Goal: Find specific page/section: Find specific page/section

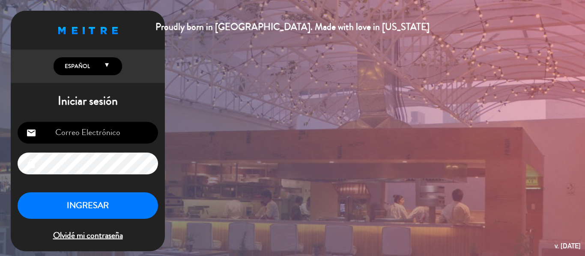
type input "[EMAIL_ADDRESS][DOMAIN_NAME]"
click at [136, 208] on button "INGRESAR" at bounding box center [88, 206] width 140 height 27
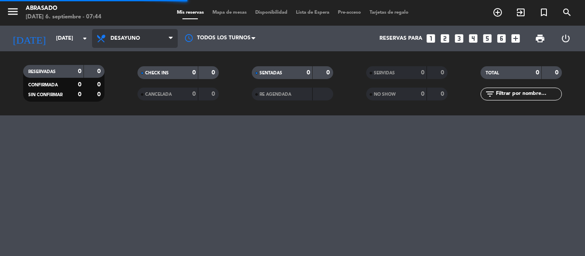
click at [169, 40] on icon at bounding box center [171, 38] width 4 height 7
click at [132, 92] on div "menu Abrasado [DATE] 6. septiembre - 07:44 Mis reservas Mapa de mesas Disponibi…" at bounding box center [292, 58] width 585 height 116
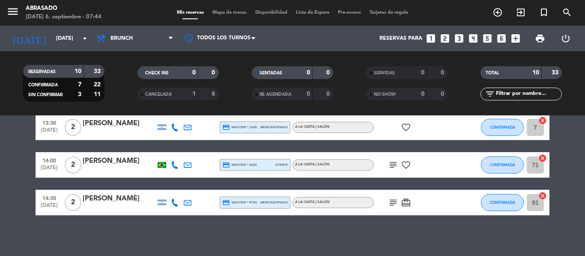
scroll to position [258, 0]
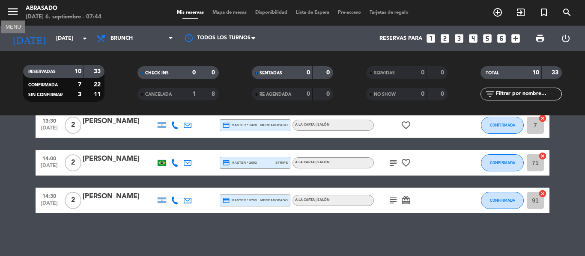
click at [15, 8] on icon "menu" at bounding box center [12, 11] width 13 height 13
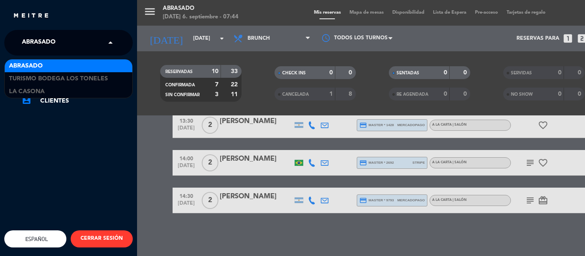
click at [110, 48] on span at bounding box center [112, 43] width 15 height 18
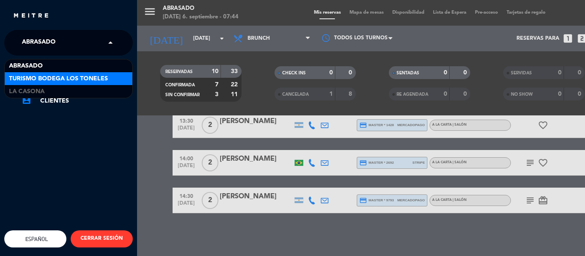
click at [103, 79] on span "Turismo Bodega Los Toneles" at bounding box center [58, 79] width 99 height 10
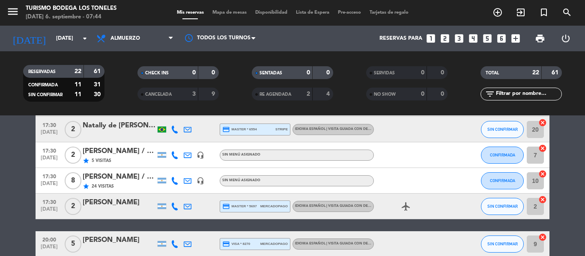
scroll to position [554, 0]
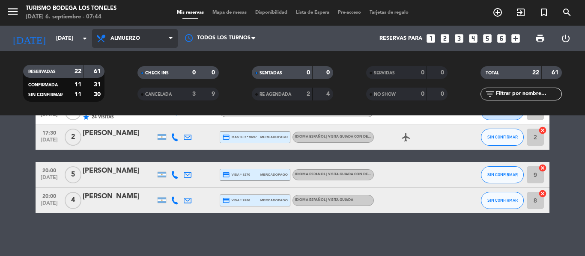
click at [162, 34] on span "Almuerzo" at bounding box center [135, 38] width 86 height 19
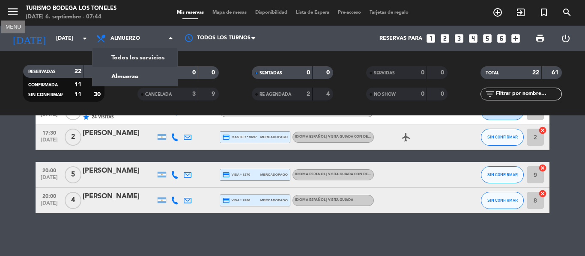
click at [18, 10] on icon "menu" at bounding box center [12, 11] width 13 height 13
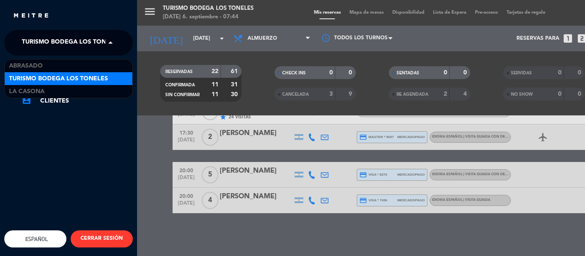
click at [110, 40] on span at bounding box center [112, 43] width 15 height 18
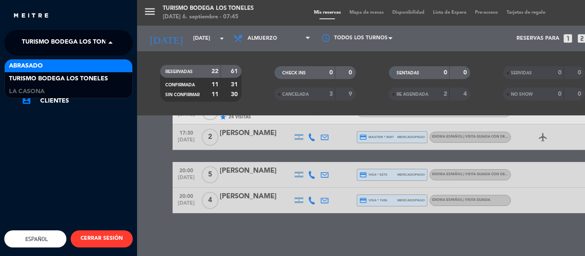
click at [119, 69] on div "Abrasado" at bounding box center [69, 66] width 128 height 13
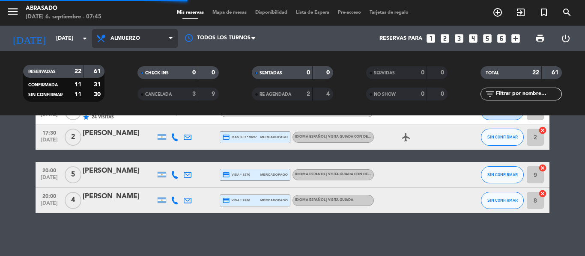
scroll to position [0, 0]
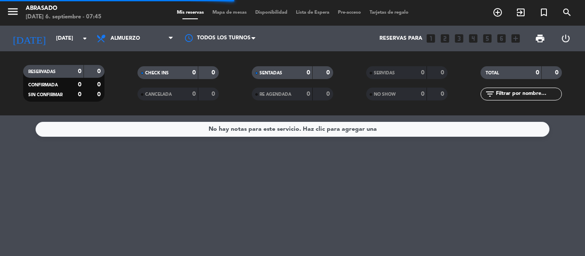
click at [160, 39] on span "Almuerzo" at bounding box center [135, 38] width 86 height 19
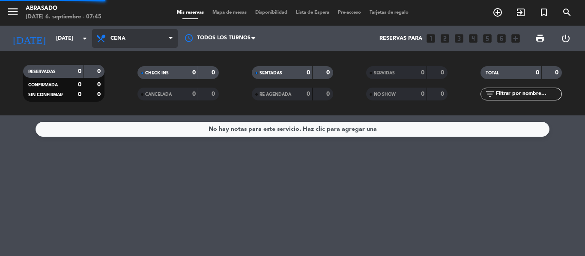
click at [134, 129] on ng-component "menu Abrasado [DATE] 6. septiembre - 07:45 Mis reservas Mapa de mesas Disponibi…" at bounding box center [292, 128] width 585 height 256
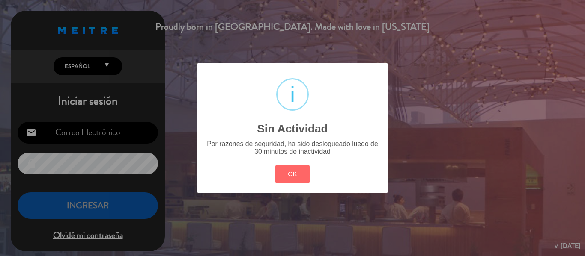
type input "[EMAIL_ADDRESS][DOMAIN_NAME]"
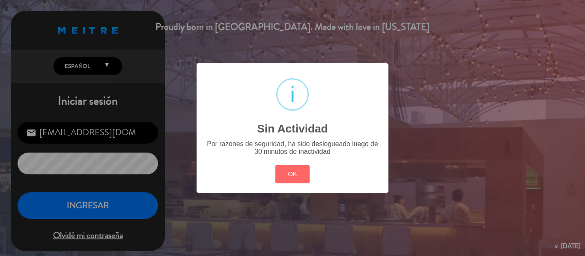
click at [124, 202] on div "? ! i Sin Actividad × Por razones de seguridad, ha sido deslogueado luego de 30…" at bounding box center [292, 128] width 585 height 256
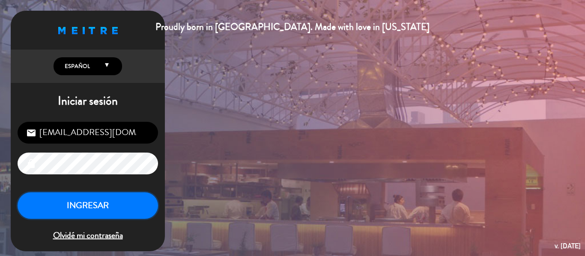
click at [90, 200] on button "INGRESAR" at bounding box center [88, 206] width 140 height 27
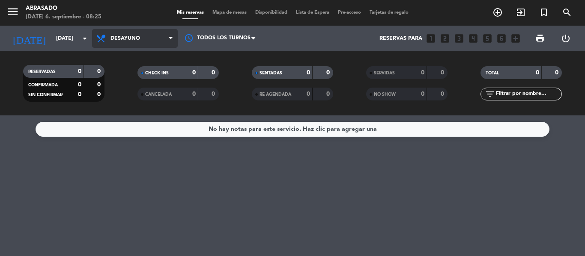
click at [152, 41] on span "Desayuno" at bounding box center [135, 38] width 86 height 19
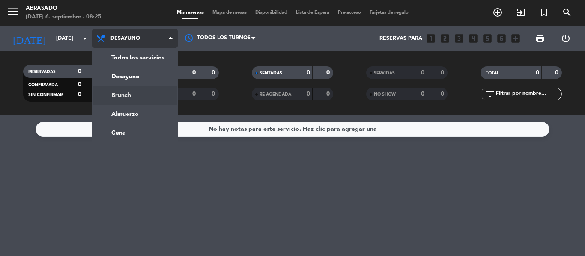
click at [153, 90] on div "menu Abrasado [DATE] 6. septiembre - 08:25 Mis reservas Mapa de mesas Disponibi…" at bounding box center [292, 58] width 585 height 116
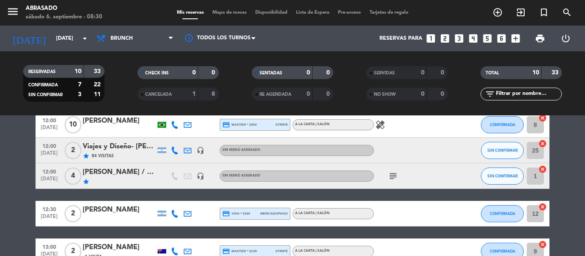
scroll to position [86, 0]
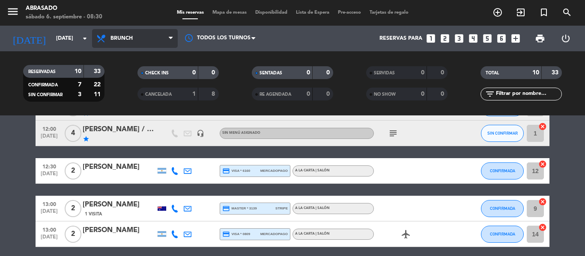
click at [129, 38] on span "Brunch" at bounding box center [121, 39] width 22 height 6
click at [147, 134] on ng-component "menu Abrasado [DATE] 6. septiembre - 08:30 Mis reservas Mapa de mesas Disponibi…" at bounding box center [292, 128] width 585 height 256
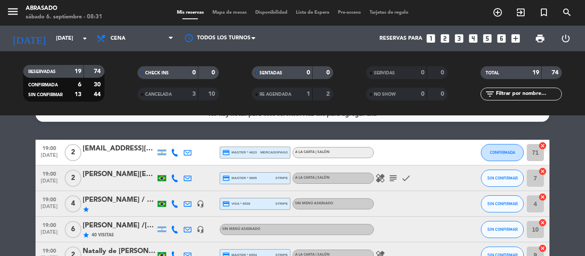
scroll to position [0, 0]
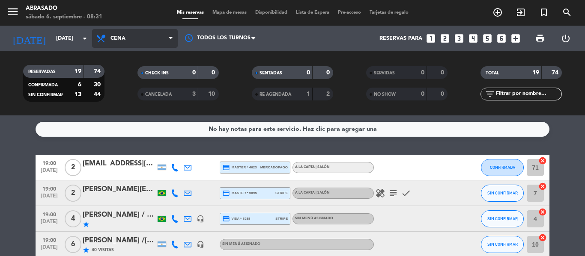
click at [134, 45] on span "Cena" at bounding box center [135, 38] width 86 height 19
click at [140, 98] on div "menu Abrasado [DATE] 6. septiembre - 08:31 Mis reservas Mapa de mesas Disponibi…" at bounding box center [292, 58] width 585 height 116
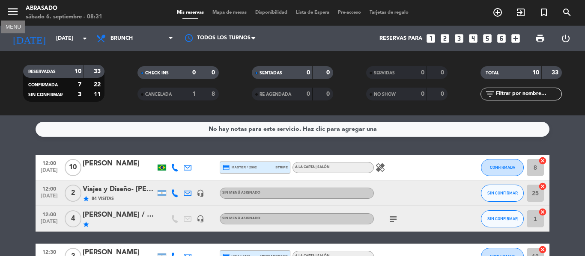
click at [13, 10] on icon "menu" at bounding box center [12, 11] width 13 height 13
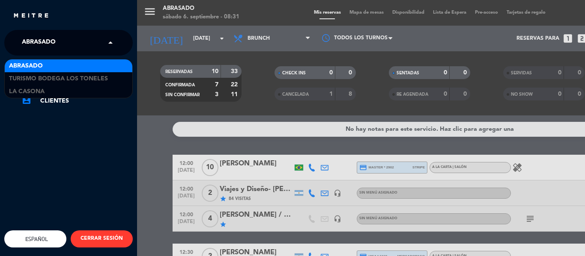
click at [106, 46] on span at bounding box center [112, 43] width 15 height 18
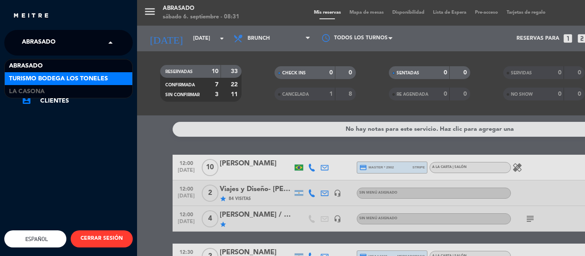
click at [88, 83] on span "Turismo Bodega Los Toneles" at bounding box center [58, 79] width 99 height 10
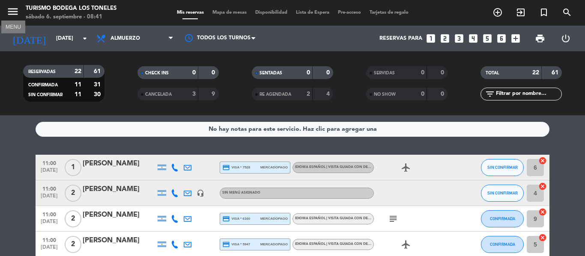
click at [15, 11] on icon "menu" at bounding box center [12, 11] width 13 height 13
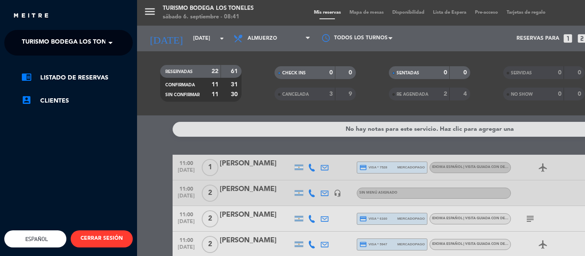
click at [117, 45] on span at bounding box center [112, 43] width 15 height 18
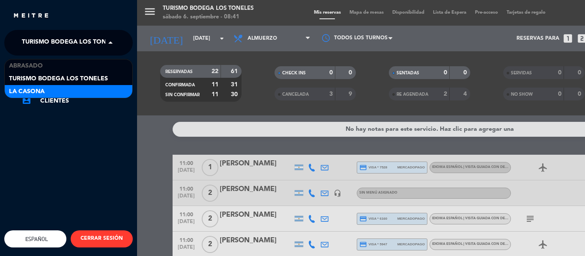
click at [98, 88] on div "La Casona" at bounding box center [69, 91] width 128 height 13
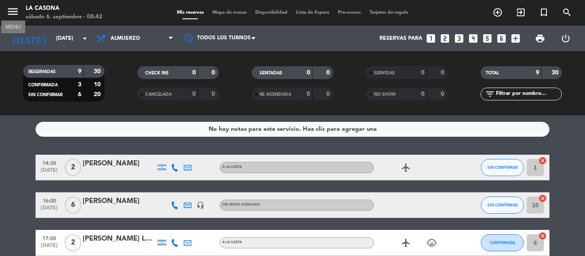
click at [12, 8] on icon "menu" at bounding box center [12, 11] width 13 height 13
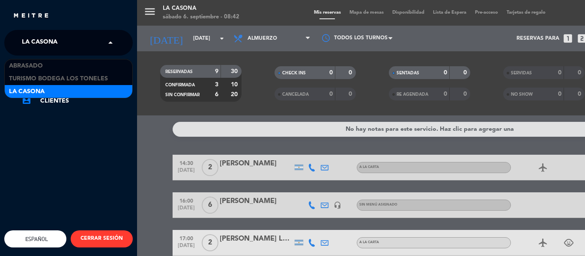
click at [107, 42] on span at bounding box center [112, 43] width 15 height 18
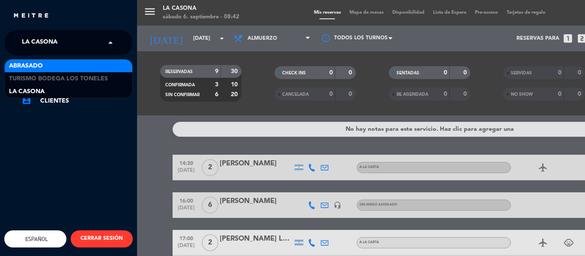
click at [107, 67] on div "Abrasado" at bounding box center [69, 66] width 128 height 13
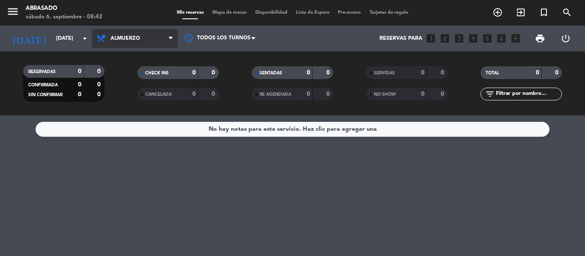
click at [140, 35] on span "Almuerzo" at bounding box center [135, 38] width 86 height 19
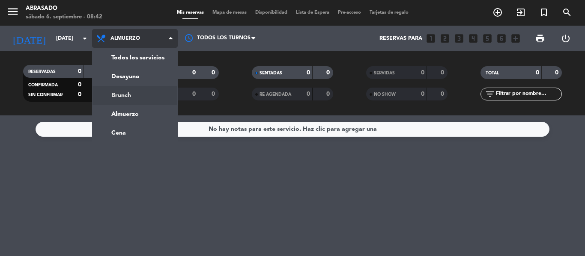
click at [167, 95] on div "menu Abrasado [DATE] 6. septiembre - 08:42 Mis reservas Mapa de mesas Disponibi…" at bounding box center [292, 58] width 585 height 116
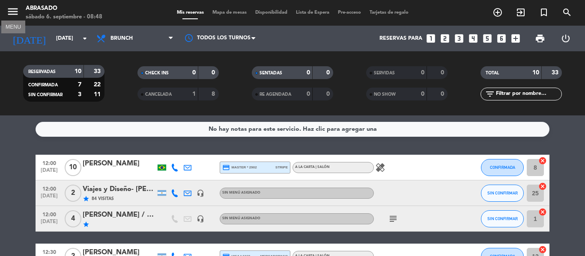
click at [11, 13] on icon "menu" at bounding box center [12, 11] width 13 height 13
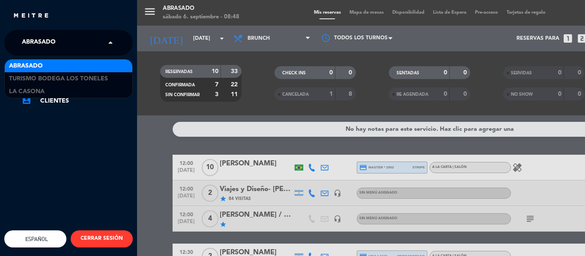
click at [105, 41] on input "text" at bounding box center [69, 43] width 104 height 19
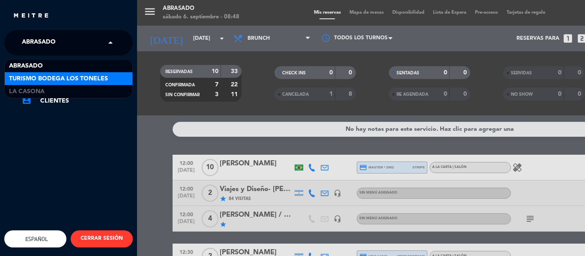
click at [93, 79] on span "Turismo Bodega Los Toneles" at bounding box center [58, 79] width 99 height 10
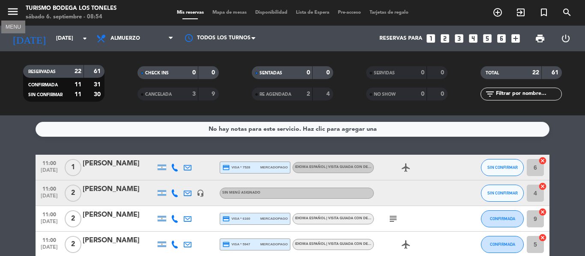
click at [17, 11] on icon "menu" at bounding box center [12, 11] width 13 height 13
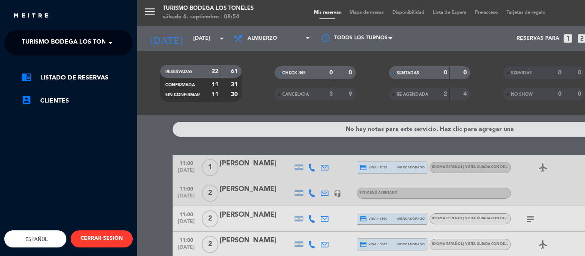
click at [111, 38] on span at bounding box center [112, 43] width 15 height 18
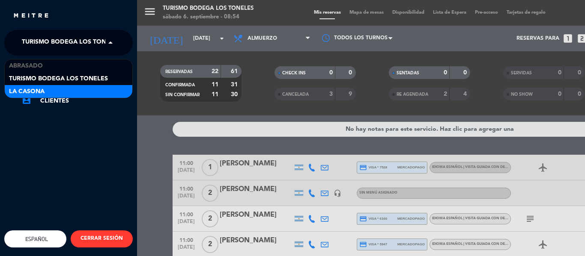
click at [94, 90] on div "La Casona" at bounding box center [69, 91] width 128 height 13
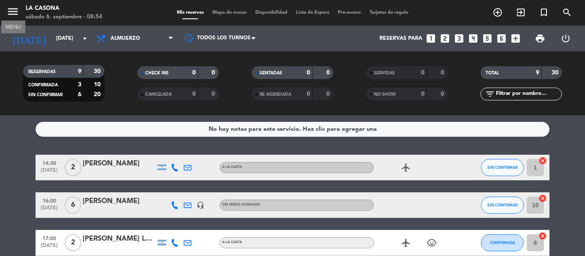
click at [17, 16] on icon "menu" at bounding box center [12, 11] width 13 height 13
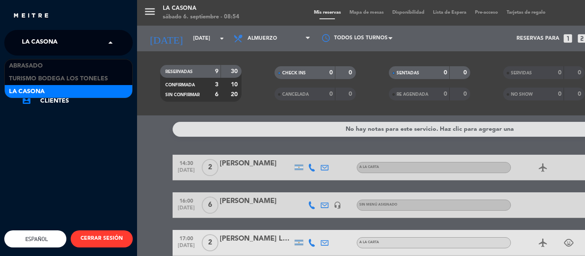
click at [104, 40] on input "text" at bounding box center [69, 43] width 104 height 19
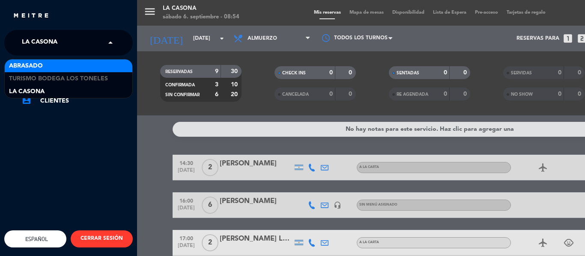
click at [99, 68] on div "Abrasado" at bounding box center [69, 66] width 128 height 13
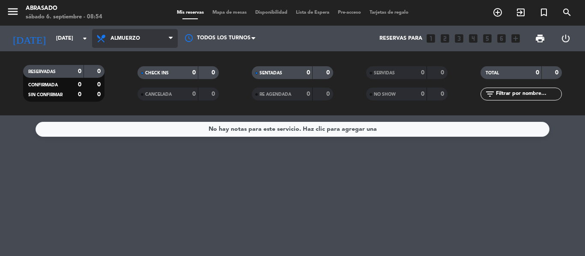
click at [174, 36] on span at bounding box center [173, 39] width 9 height 8
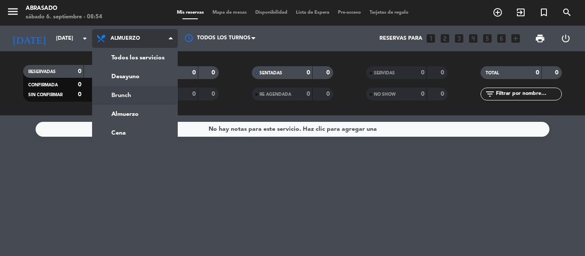
click at [157, 100] on div "menu Abrasado [DATE] 6. septiembre - 08:54 Mis reservas Mapa de mesas Disponibi…" at bounding box center [292, 58] width 585 height 116
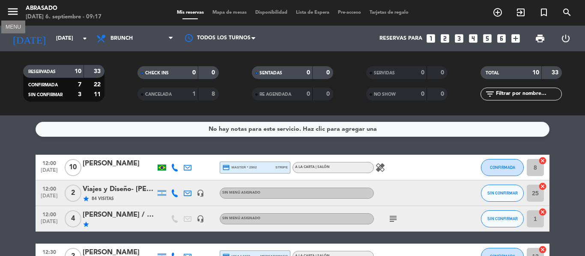
click at [13, 12] on icon "menu" at bounding box center [12, 11] width 13 height 13
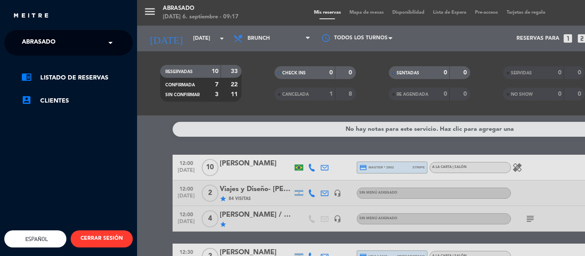
click at [111, 43] on span at bounding box center [112, 43] width 15 height 18
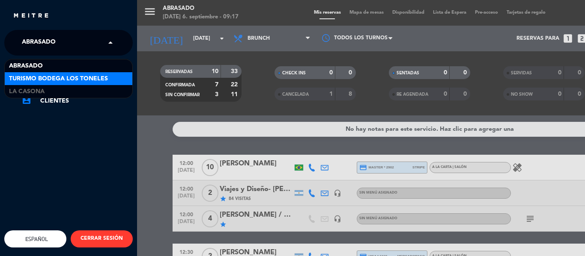
click at [85, 75] on span "Turismo Bodega Los Toneles" at bounding box center [58, 79] width 99 height 10
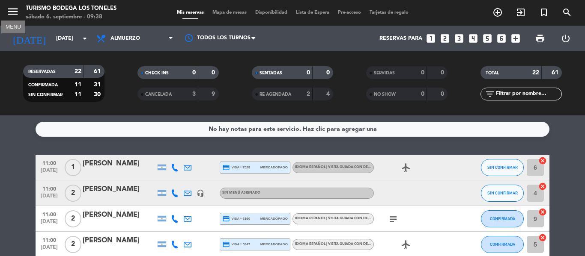
click at [10, 14] on icon "menu" at bounding box center [12, 11] width 13 height 13
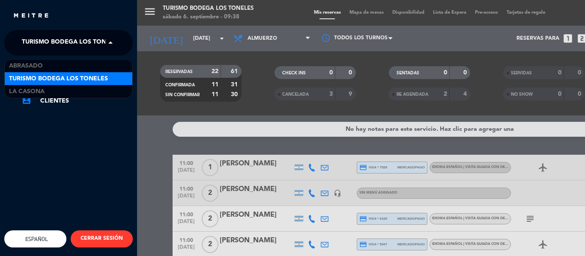
click at [112, 44] on span at bounding box center [112, 43] width 15 height 18
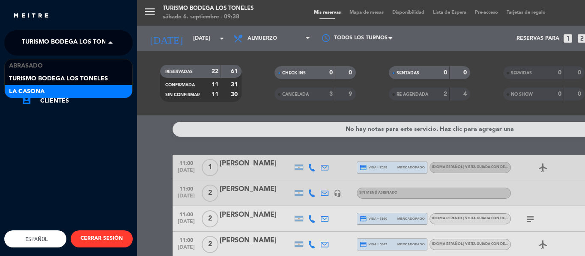
click at [93, 89] on div "La Casona" at bounding box center [69, 91] width 128 height 13
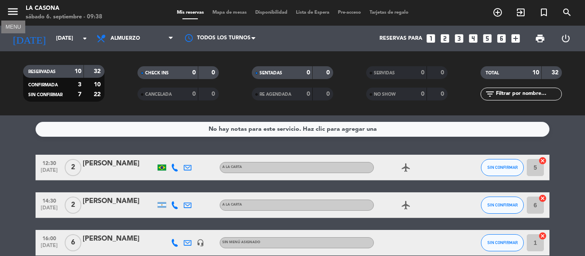
click at [10, 10] on icon "menu" at bounding box center [12, 11] width 13 height 13
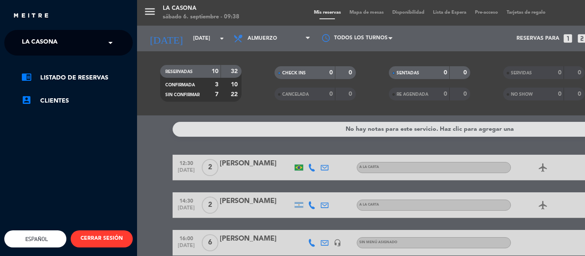
click at [112, 40] on span at bounding box center [112, 43] width 15 height 18
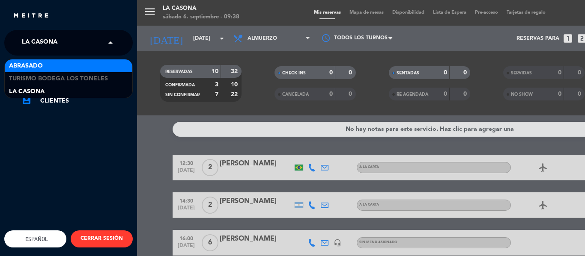
click at [92, 70] on div "Abrasado" at bounding box center [69, 66] width 128 height 13
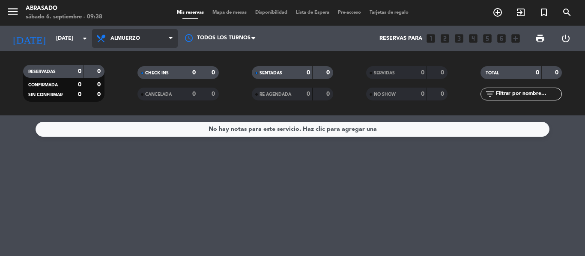
click at [164, 41] on span "Almuerzo" at bounding box center [135, 38] width 86 height 19
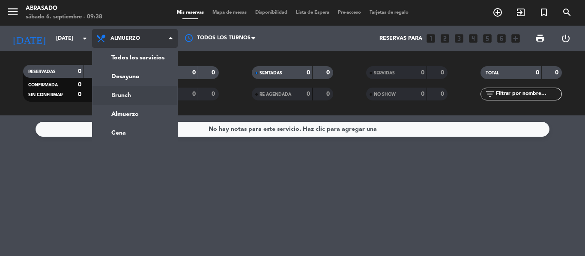
click at [158, 95] on div "menu Abrasado [DATE] 6. septiembre - 09:38 Mis reservas Mapa de mesas Disponibi…" at bounding box center [292, 58] width 585 height 116
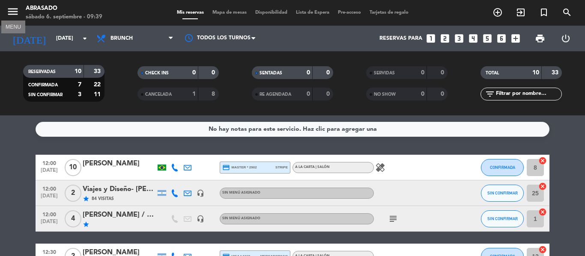
click at [15, 6] on icon "menu" at bounding box center [12, 11] width 13 height 13
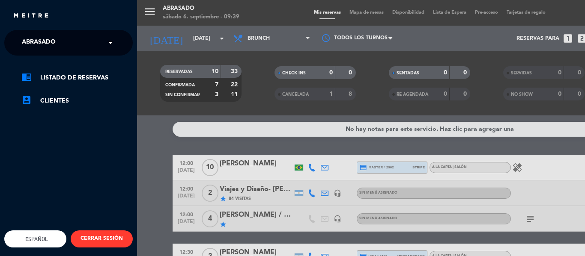
click at [122, 42] on ng-select "× Abrasado ×" at bounding box center [68, 43] width 128 height 26
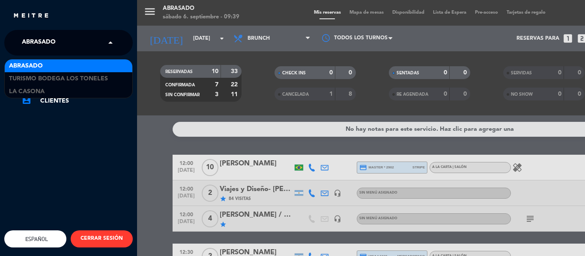
click at [119, 43] on span at bounding box center [112, 43] width 15 height 18
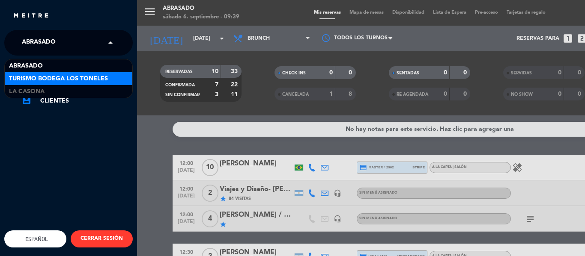
click at [91, 81] on span "Turismo Bodega Los Toneles" at bounding box center [58, 79] width 99 height 10
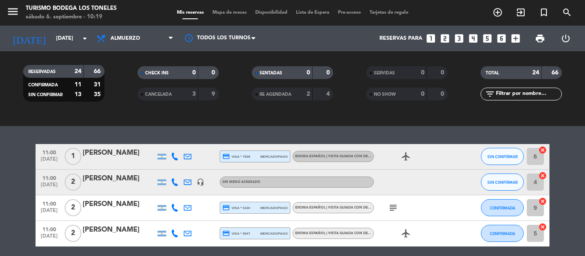
scroll to position [128, 0]
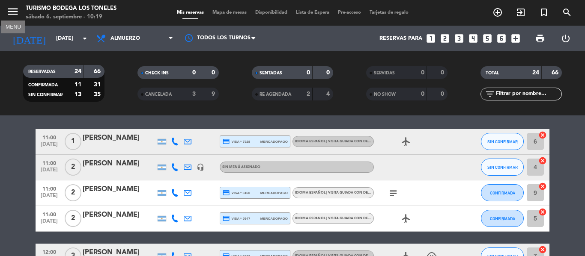
click at [10, 8] on icon "menu" at bounding box center [12, 11] width 13 height 13
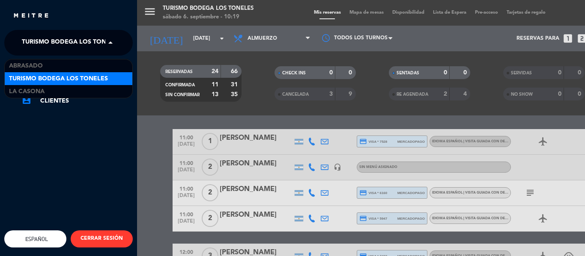
click at [108, 45] on span at bounding box center [112, 43] width 15 height 18
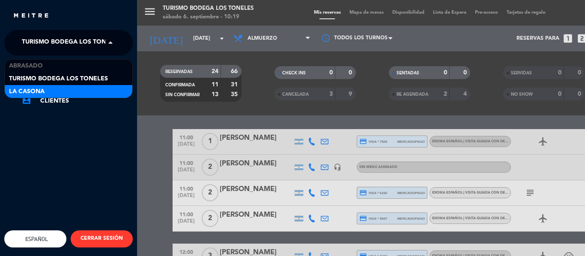
click at [89, 91] on div "La Casona" at bounding box center [69, 91] width 128 height 13
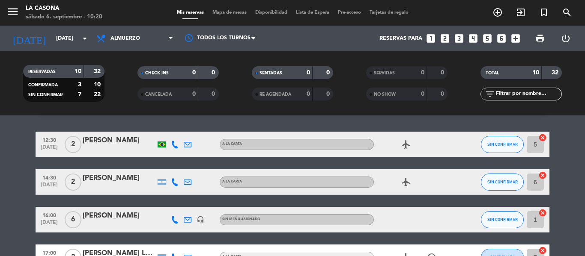
scroll to position [0, 0]
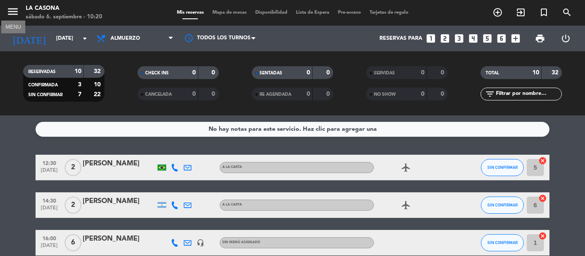
click at [15, 9] on icon "menu" at bounding box center [12, 11] width 13 height 13
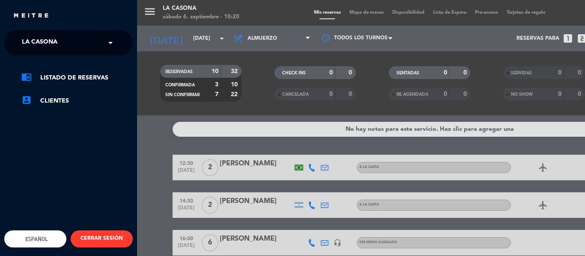
click at [112, 39] on span at bounding box center [112, 43] width 15 height 18
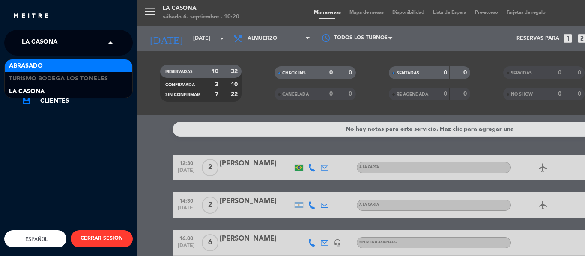
click at [101, 68] on div "Abrasado" at bounding box center [69, 66] width 128 height 13
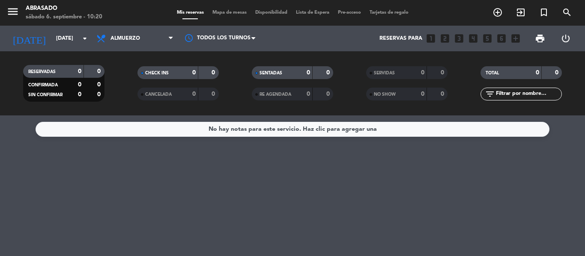
click at [153, 39] on span "Almuerzo" at bounding box center [135, 38] width 86 height 19
click at [145, 95] on div "menu Abrasado [DATE] 6. septiembre - 10:20 Mis reservas Mapa de mesas Disponibi…" at bounding box center [292, 58] width 585 height 116
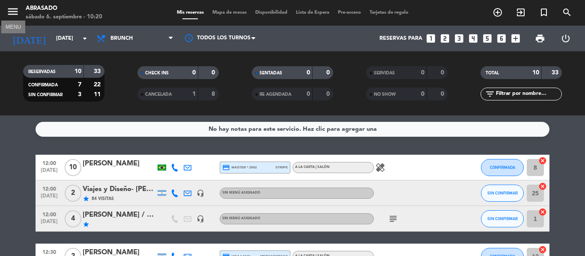
click at [16, 12] on icon "menu" at bounding box center [12, 11] width 13 height 13
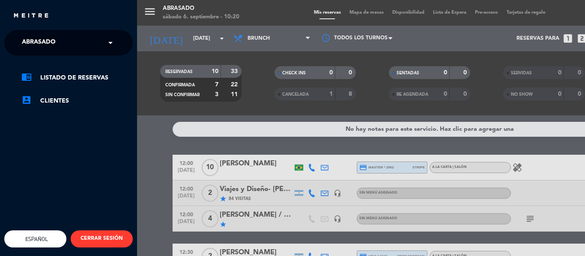
click at [107, 46] on span at bounding box center [112, 43] width 15 height 18
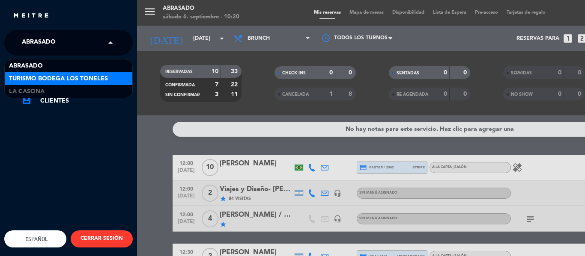
click at [89, 81] on span "Turismo Bodega Los Toneles" at bounding box center [58, 79] width 99 height 10
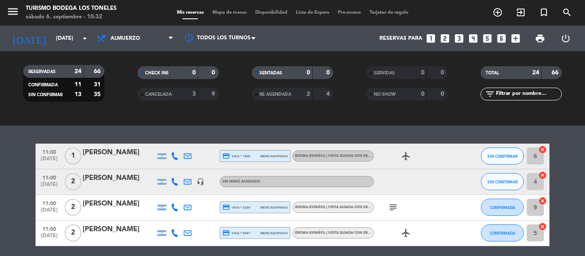
scroll to position [128, 0]
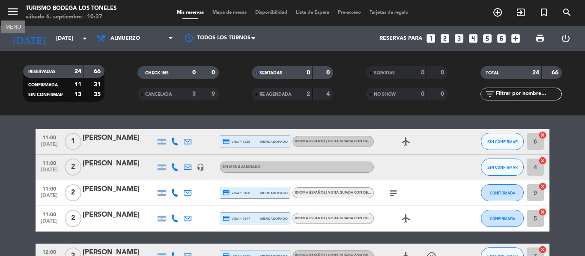
click at [13, 12] on icon "menu" at bounding box center [12, 11] width 13 height 13
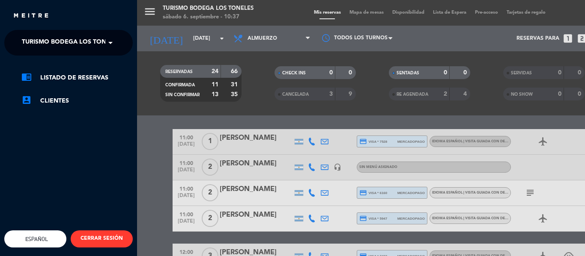
click at [115, 45] on span at bounding box center [112, 43] width 15 height 18
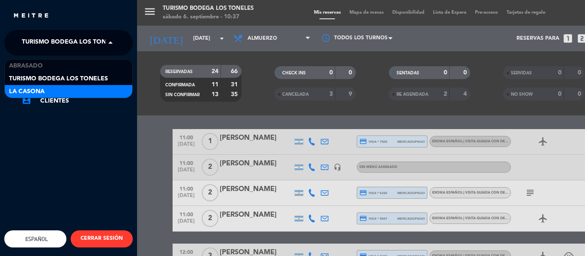
click at [96, 91] on div "La Casona" at bounding box center [69, 91] width 128 height 13
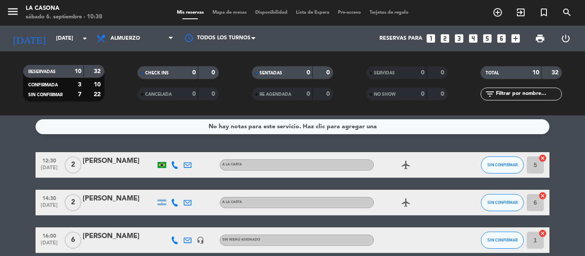
scroll to position [0, 0]
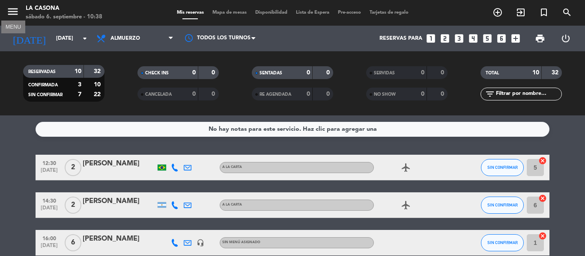
click at [14, 10] on icon "menu" at bounding box center [12, 11] width 13 height 13
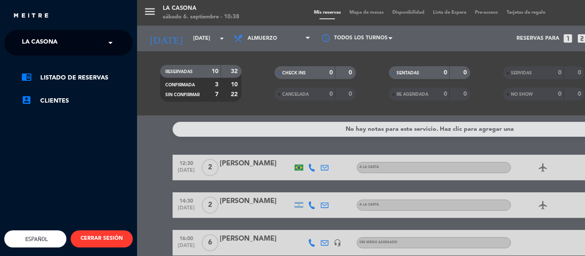
click at [110, 47] on span at bounding box center [112, 43] width 15 height 18
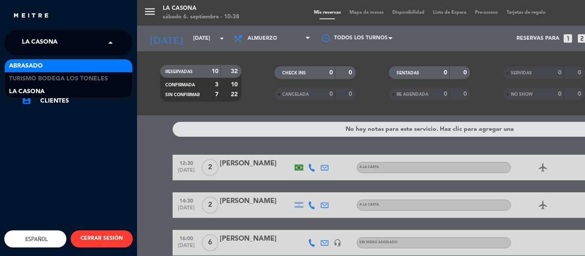
click at [104, 69] on div "Abrasado" at bounding box center [69, 66] width 128 height 13
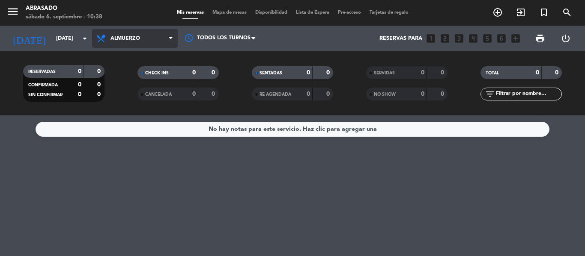
click at [161, 39] on span "Almuerzo" at bounding box center [135, 38] width 86 height 19
click at [151, 95] on div "menu Abrasado [DATE] 6. septiembre - 10:38 Mis reservas Mapa de mesas Disponibi…" at bounding box center [292, 58] width 585 height 116
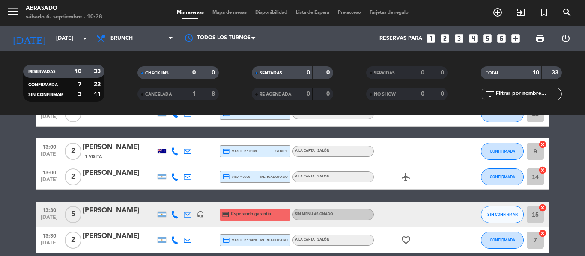
scroll to position [128, 0]
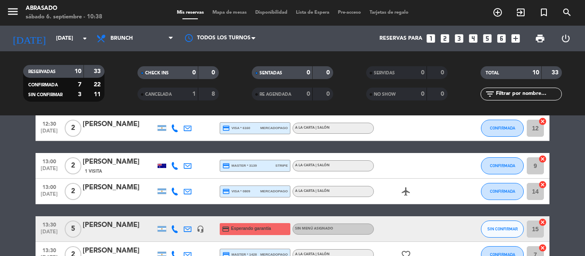
click at [6, 14] on div "menu Abrasado [DATE] 6. septiembre - 10:38" at bounding box center [73, 13] width 146 height 20
click at [12, 9] on icon "menu" at bounding box center [12, 11] width 13 height 13
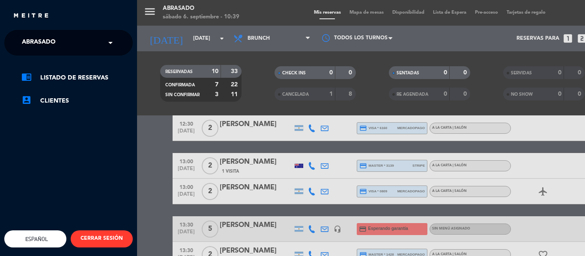
click at [115, 48] on span at bounding box center [112, 43] width 15 height 18
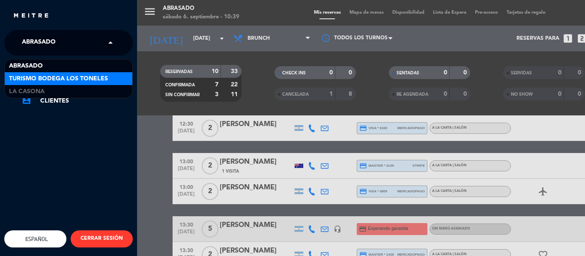
click at [104, 79] on span "Turismo Bodega Los Toneles" at bounding box center [58, 79] width 99 height 10
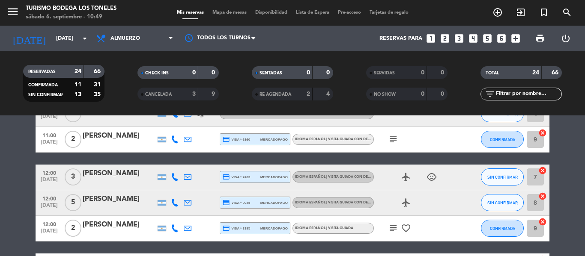
scroll to position [171, 0]
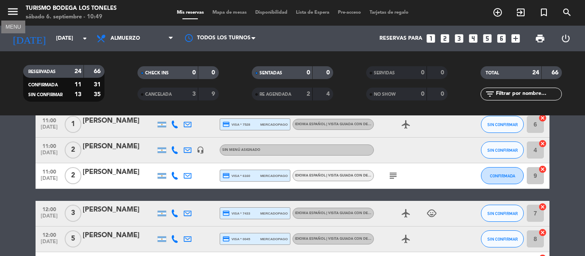
click at [19, 14] on icon "menu" at bounding box center [12, 11] width 13 height 13
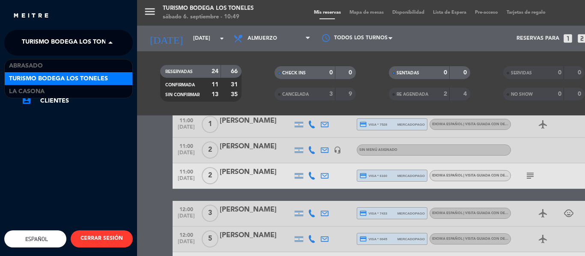
click at [112, 42] on span at bounding box center [112, 43] width 15 height 18
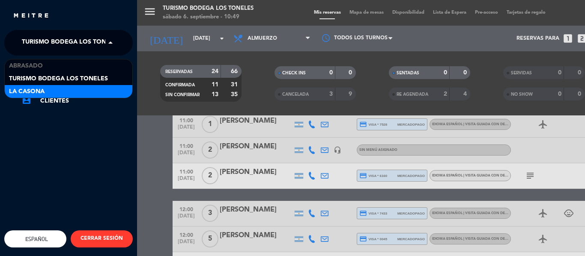
click at [81, 92] on div "La Casona" at bounding box center [69, 91] width 128 height 13
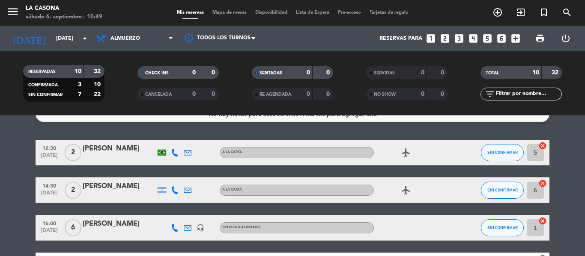
scroll to position [0, 0]
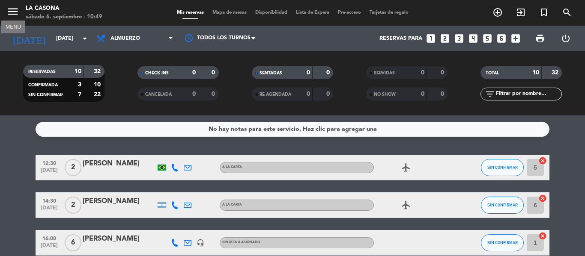
click at [12, 12] on icon "menu" at bounding box center [12, 11] width 13 height 13
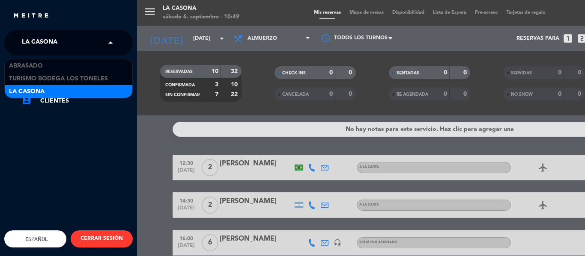
click at [114, 42] on span at bounding box center [112, 43] width 15 height 18
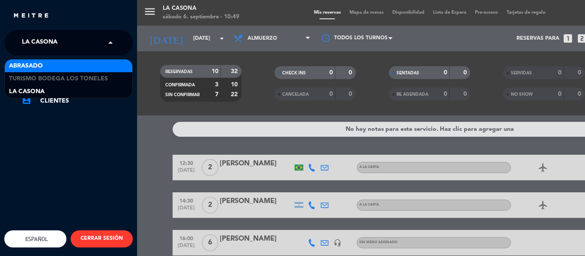
click at [109, 69] on div "Abrasado" at bounding box center [69, 66] width 128 height 13
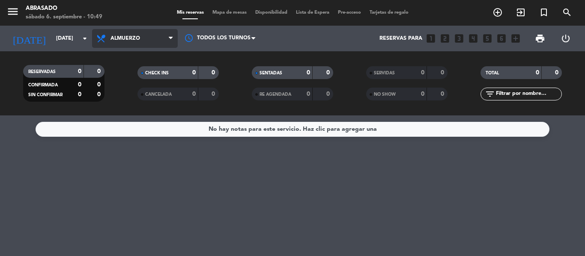
click at [160, 39] on span "Almuerzo" at bounding box center [135, 38] width 86 height 19
click at [167, 95] on div "menu Abrasado [DATE] 6. septiembre - 10:49 Mis reservas Mapa de mesas Disponibi…" at bounding box center [292, 58] width 585 height 116
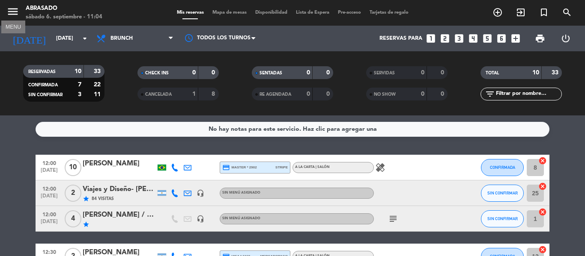
click at [13, 9] on icon "menu" at bounding box center [12, 11] width 13 height 13
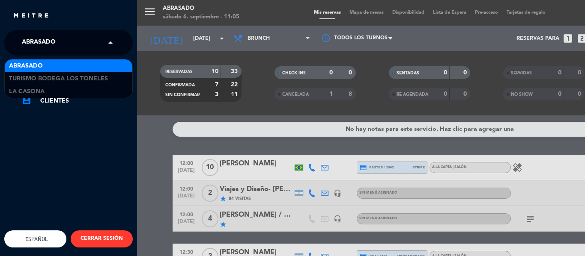
click at [113, 42] on span at bounding box center [112, 43] width 15 height 18
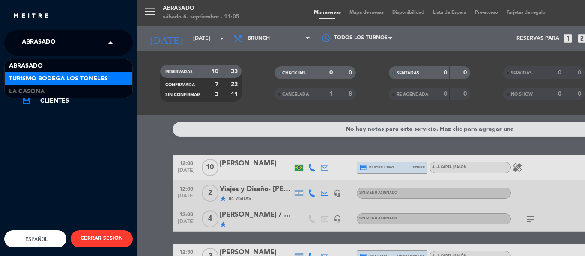
click at [95, 83] on span "Turismo Bodega Los Toneles" at bounding box center [58, 79] width 99 height 10
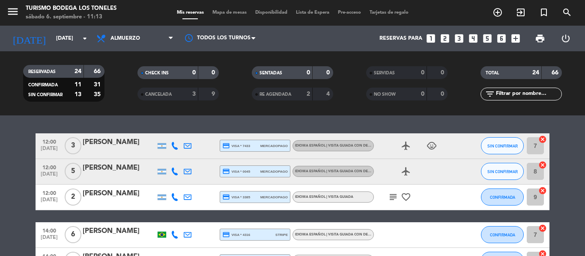
scroll to position [214, 0]
